Goal: Task Accomplishment & Management: Use online tool/utility

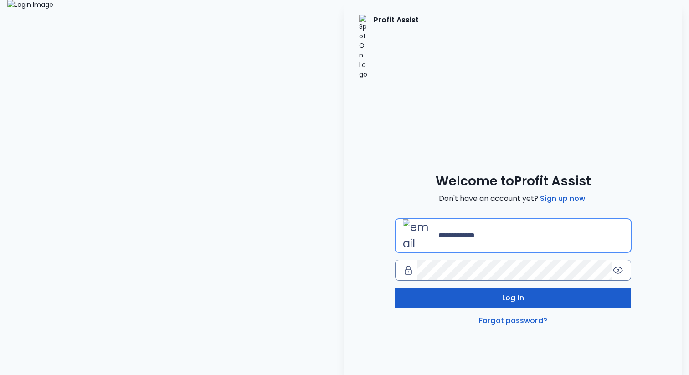
type input "**********"
click at [444, 288] on button "Log in" at bounding box center [513, 298] width 236 height 20
